Goal: Information Seeking & Learning: Learn about a topic

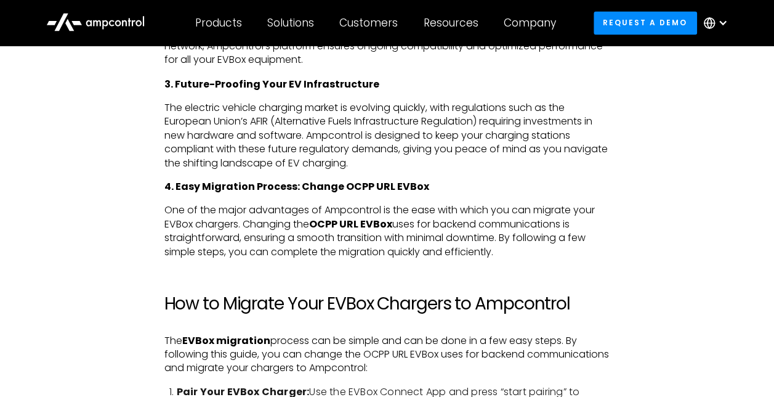
scroll to position [1087, 0]
click at [326, 147] on p "The electric vehicle charging market is evolving quickly, with regulations such…" at bounding box center [387, 135] width 446 height 69
copy p "Ampcontrol"
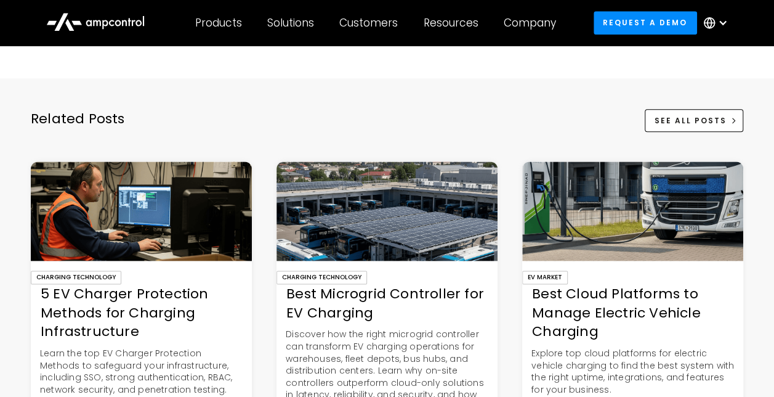
scroll to position [2952, 0]
